Goal: Book appointment/travel/reservation

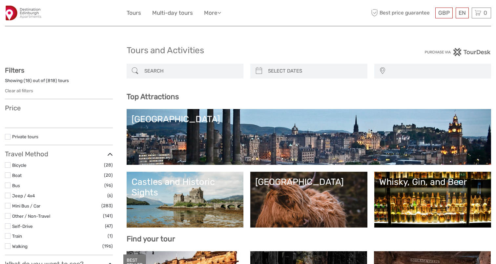
select select
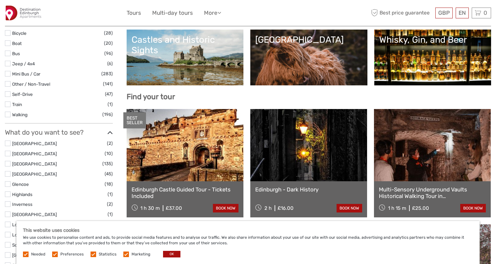
scroll to position [162, 0]
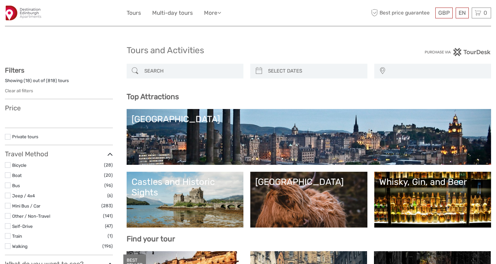
select select
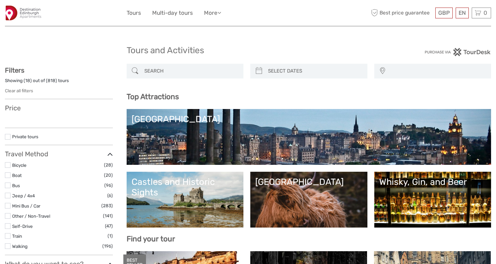
select select
